Goal: Task Accomplishment & Management: Complete application form

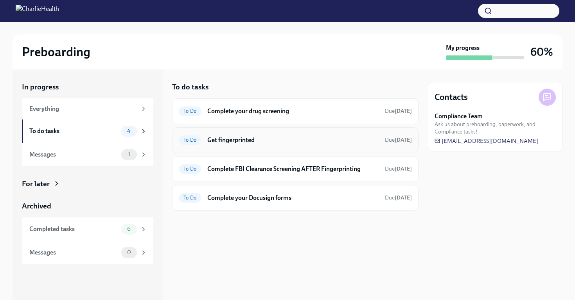
click at [199, 139] on span "To Do" at bounding box center [190, 140] width 22 height 6
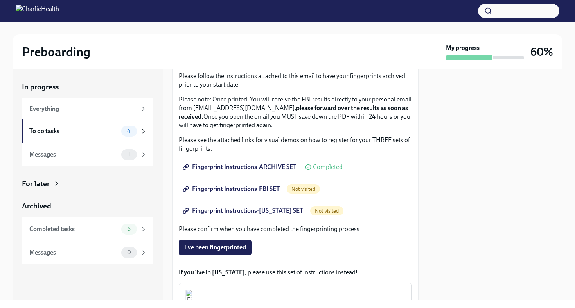
scroll to position [73, 0]
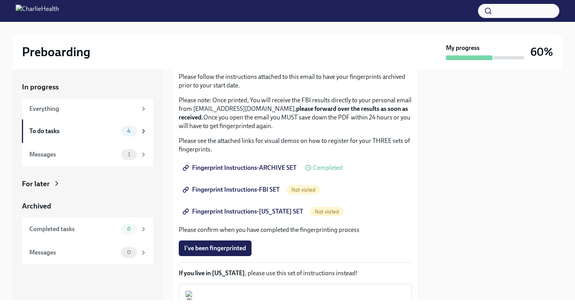
click at [280, 167] on span "Fingerprint Instructions-ARCHIVE SET" at bounding box center [240, 168] width 112 height 8
click at [70, 154] on div "Messages" at bounding box center [73, 155] width 89 height 9
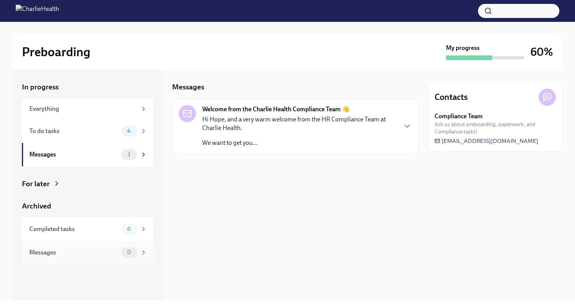
click at [63, 253] on div "Messages" at bounding box center [73, 253] width 89 height 9
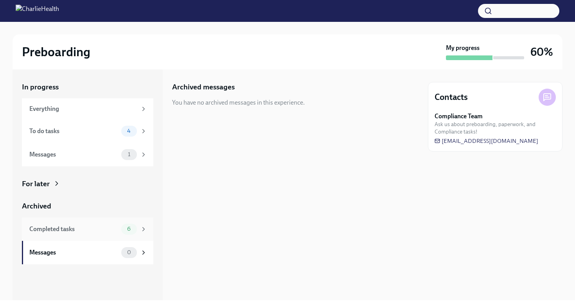
click at [75, 233] on div "Completed tasks" at bounding box center [73, 229] width 89 height 9
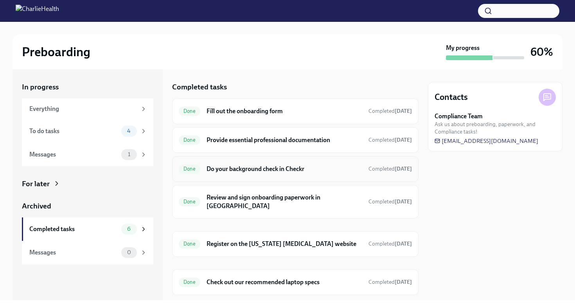
drag, startPoint x: 412, startPoint y: 143, endPoint x: 412, endPoint y: 159, distance: 15.2
click at [412, 159] on div "Done Fill out the onboarding form Completed [DATE] Done Provide essential profe…" at bounding box center [295, 159] width 246 height 120
click at [138, 133] on div "4" at bounding box center [134, 131] width 26 height 11
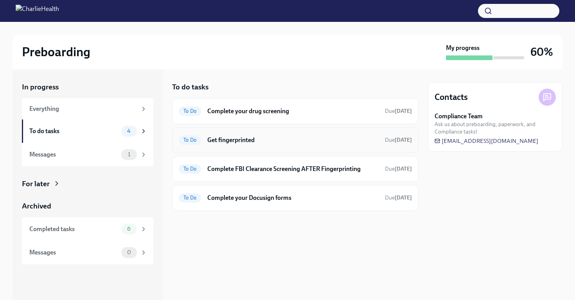
click at [246, 141] on h6 "Get fingerprinted" at bounding box center [292, 140] width 171 height 9
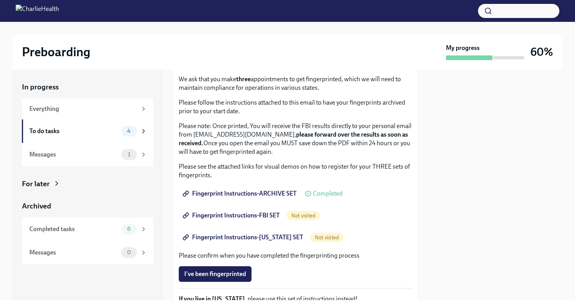
scroll to position [38, 0]
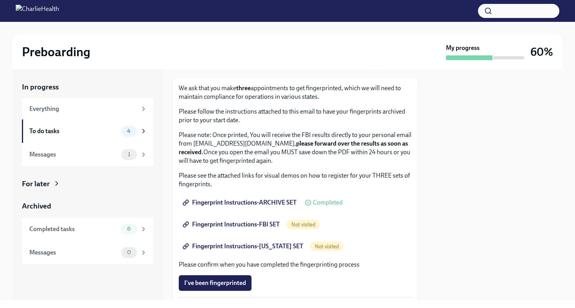
click at [262, 224] on span "Fingerprint Instructions-FBI SET" at bounding box center [231, 225] width 95 height 8
